Goal: Information Seeking & Learning: Learn about a topic

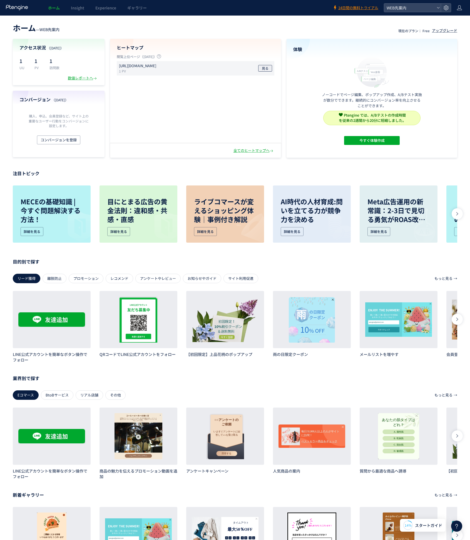
click at [268, 68] on span "見る" at bounding box center [265, 68] width 7 height 7
click at [87, 81] on div "アクセス状況 （[DATE]） 1 UU 1 PV 1 訪問数 数値レポートへ" at bounding box center [59, 62] width 92 height 46
click at [89, 78] on div "数値レポートへ" at bounding box center [83, 78] width 30 height 5
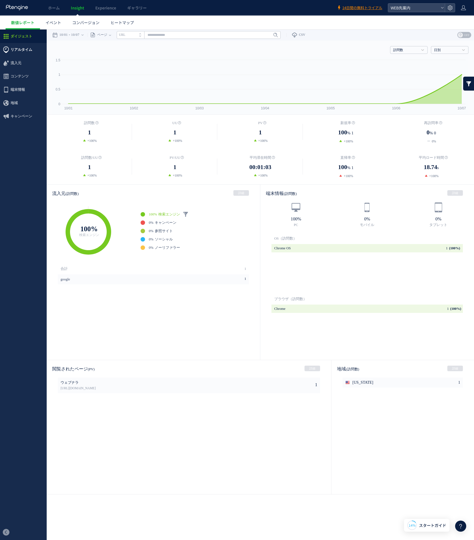
click at [26, 54] on span "リアルタイム" at bounding box center [22, 49] width 22 height 13
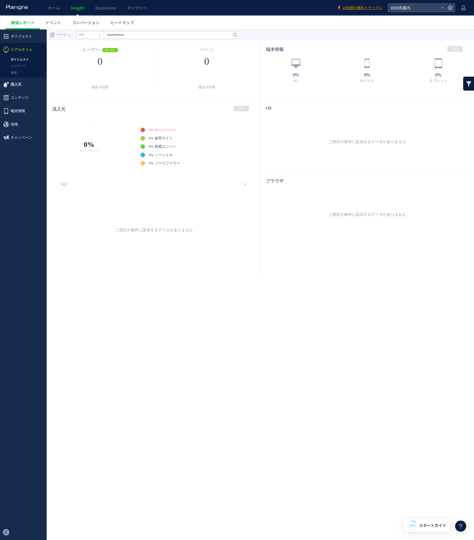
click at [20, 87] on span "流入元" at bounding box center [16, 84] width 11 height 13
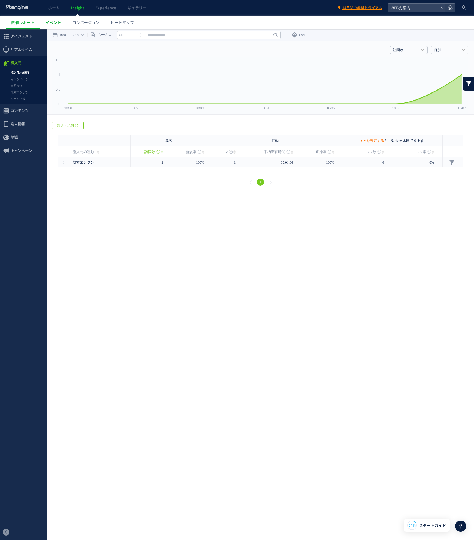
click at [53, 24] on span "イベント" at bounding box center [54, 23] width 16 height 6
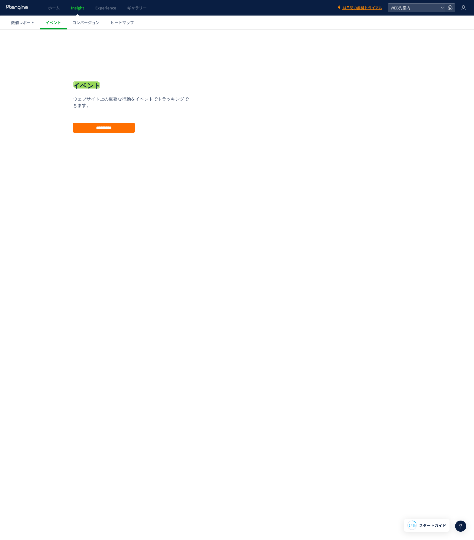
click at [96, 24] on span "コンバージョン" at bounding box center [85, 23] width 27 height 6
click at [130, 24] on span "ヒートマップ" at bounding box center [122, 23] width 23 height 6
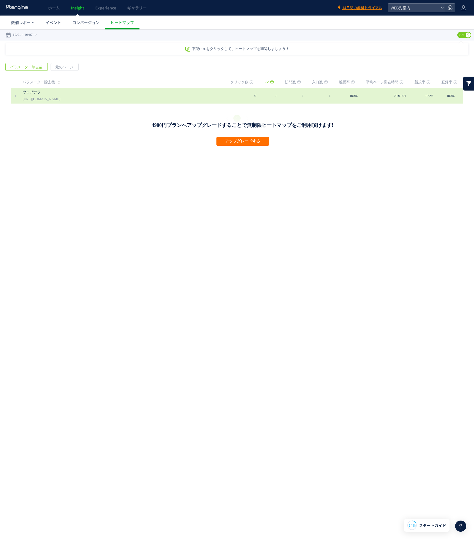
click at [104, 100] on div "ウェブナラ [URL][DOMAIN_NAME]" at bounding box center [123, 96] width 200 height 16
